Goal: Task Accomplishment & Management: Complete application form

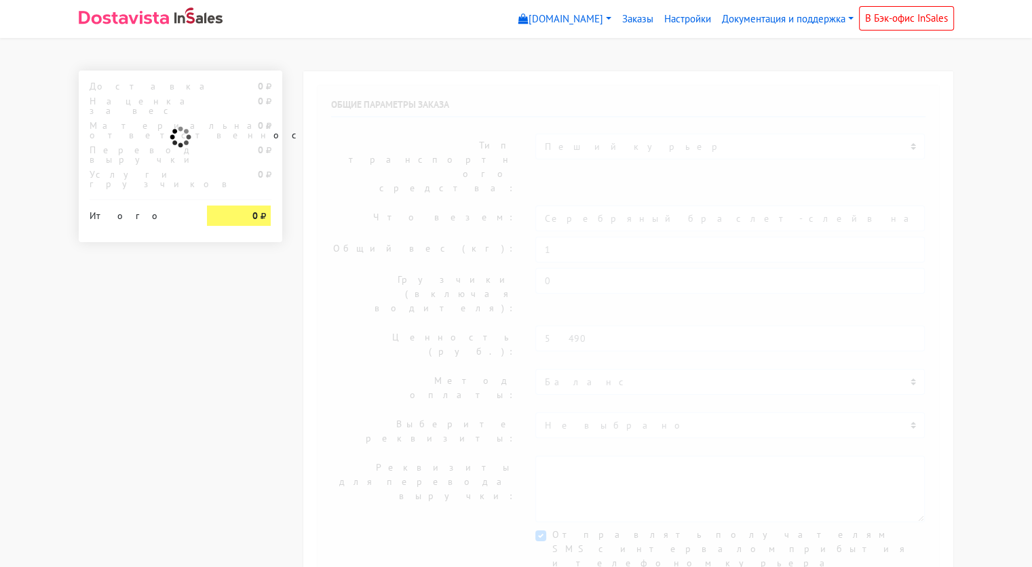
select select "912"
type input "[STREET_ADDRESS][PERSON_NAME], ПОМЕЩ. 1, КОМ. 306"
select select "11:00"
select select "21:00"
type input "[PERSON_NAME]"
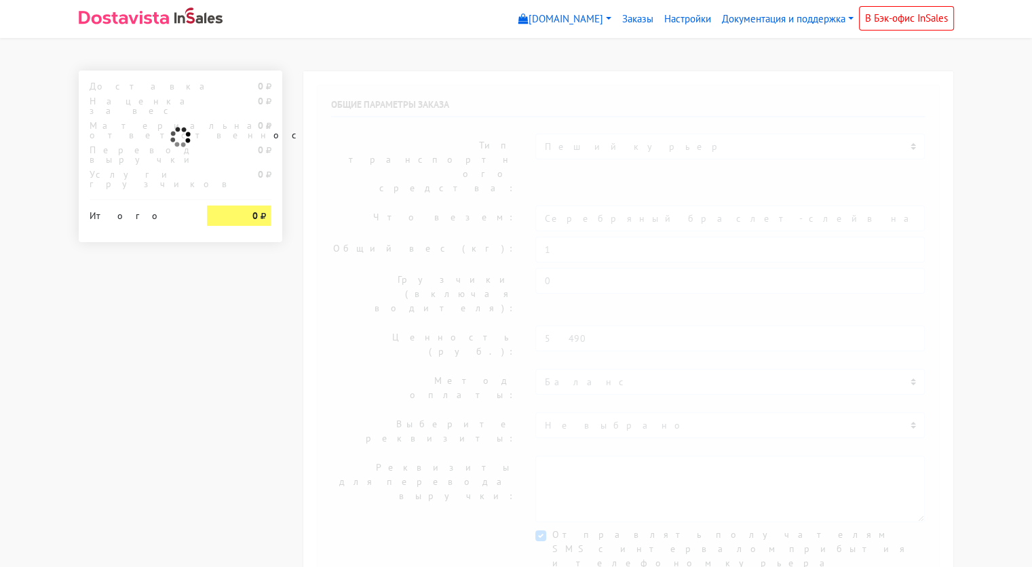
type input "[PHONE_NUMBER]"
type textarea "Работаем строго с 11:00, раньше забрать нельзя. 3 этаж, 306 офис, шоурум сблеск…"
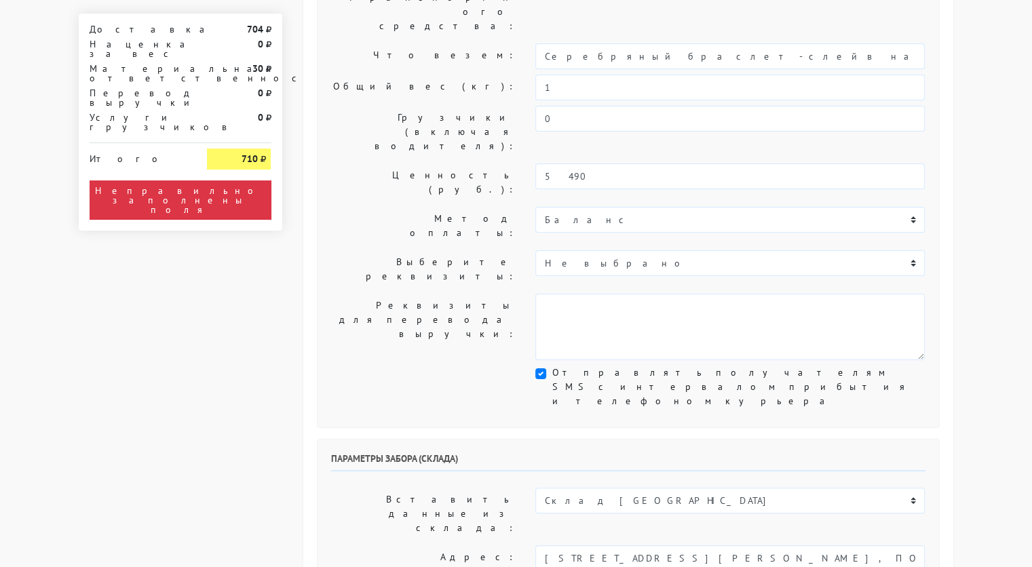
scroll to position [163, 0]
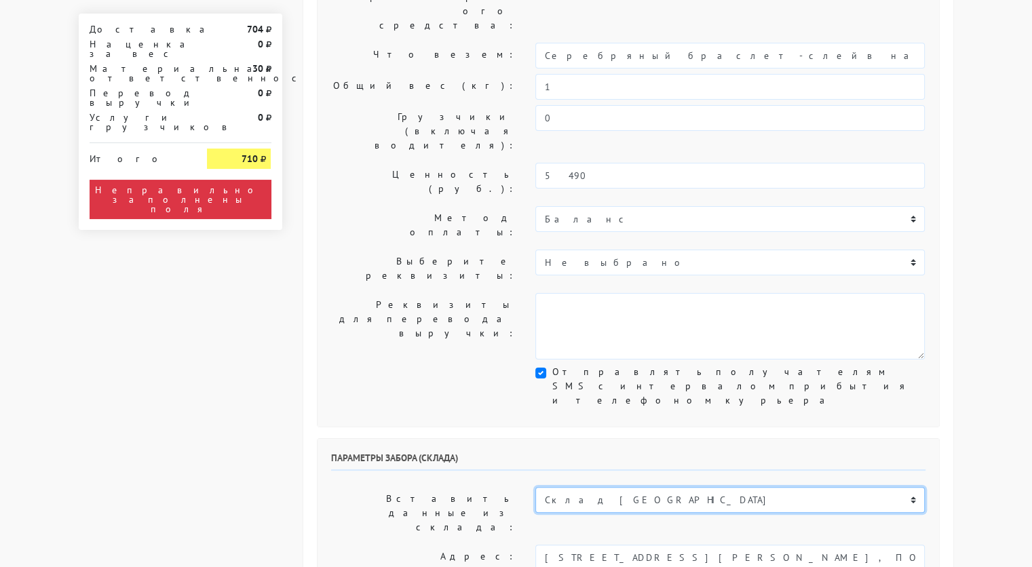
click at [578, 487] on select "Склад [GEOGRAPHIC_DATA] Склад [GEOGRAPHIC_DATA] [GEOGRAPHIC_DATA][PERSON_NAME] …" at bounding box center [729, 500] width 389 height 26
select select "1019"
click at [535, 487] on select "Склад [GEOGRAPHIC_DATA] Склад [GEOGRAPHIC_DATA] [GEOGRAPHIC_DATA][PERSON_NAME] …" at bounding box center [729, 500] width 389 height 26
type input "[STREET_ADDRESS][PERSON_NAME]"
type input "89251806702"
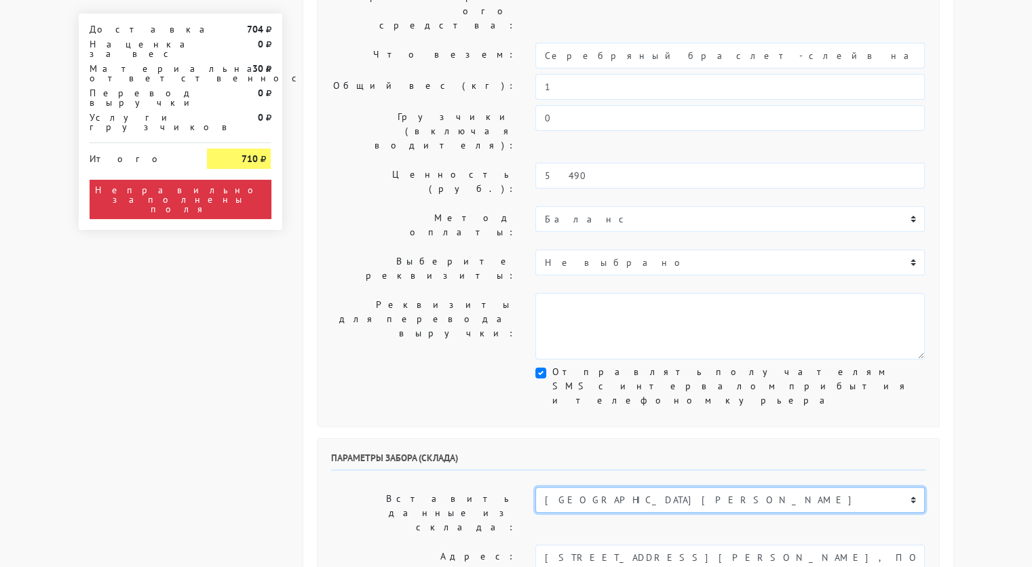
type textarea "Магазин серебряных украшений SBLESKOM (вход со стороны [GEOGRAPHIC_DATA])"
